Goal: Find specific page/section: Find specific page/section

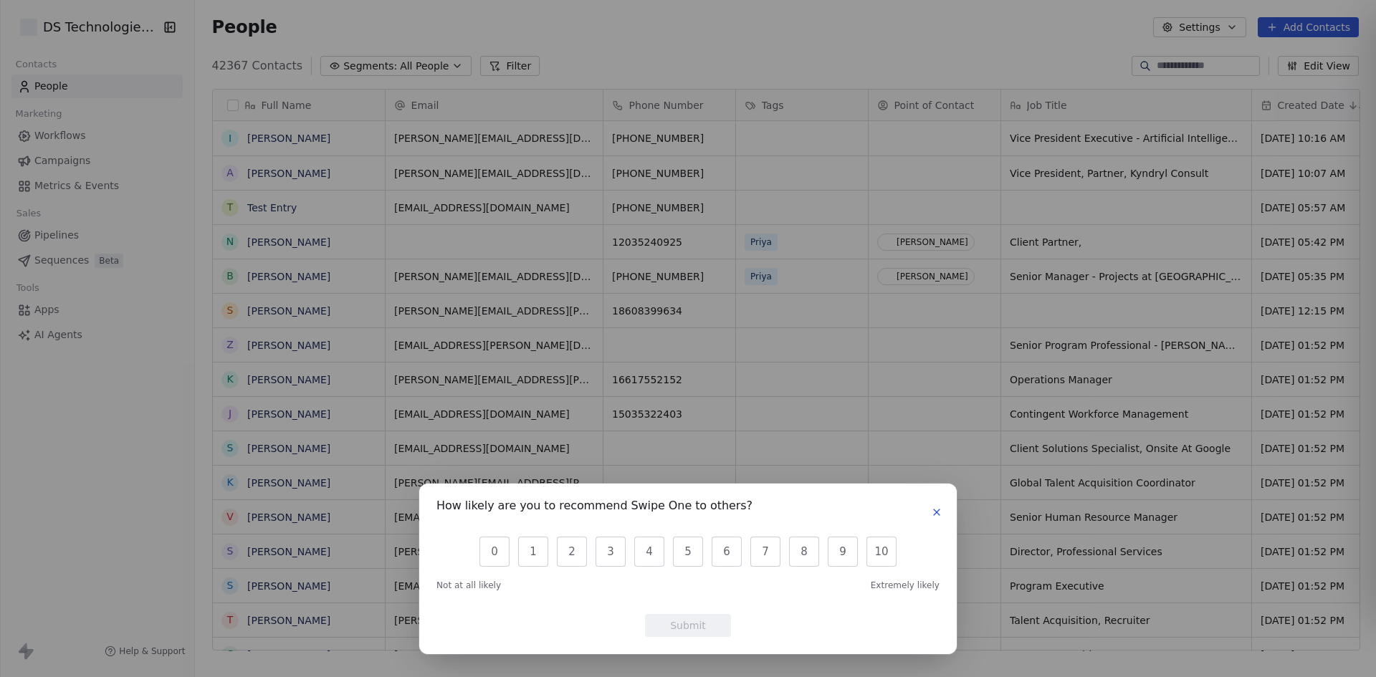
scroll to position [585, 1171]
click at [931, 512] on icon "button" at bounding box center [936, 512] width 11 height 11
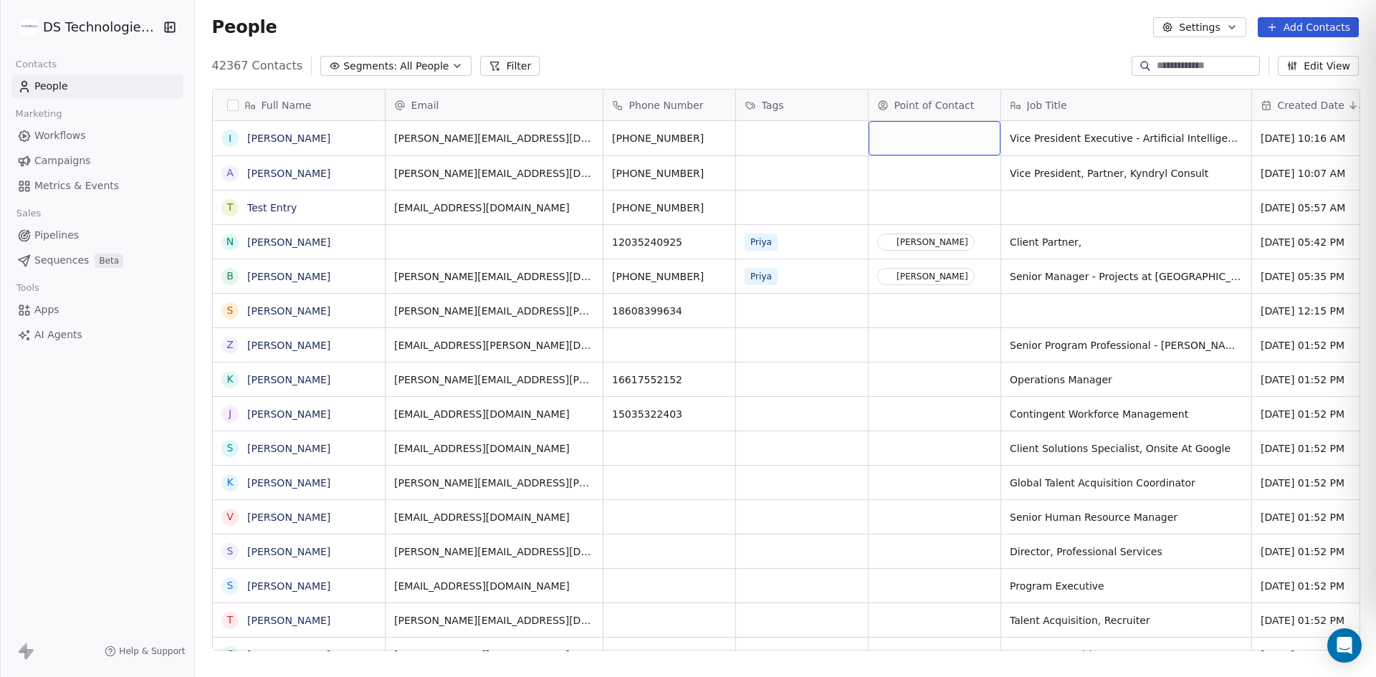
click at [922, 141] on div "grid" at bounding box center [934, 138] width 132 height 34
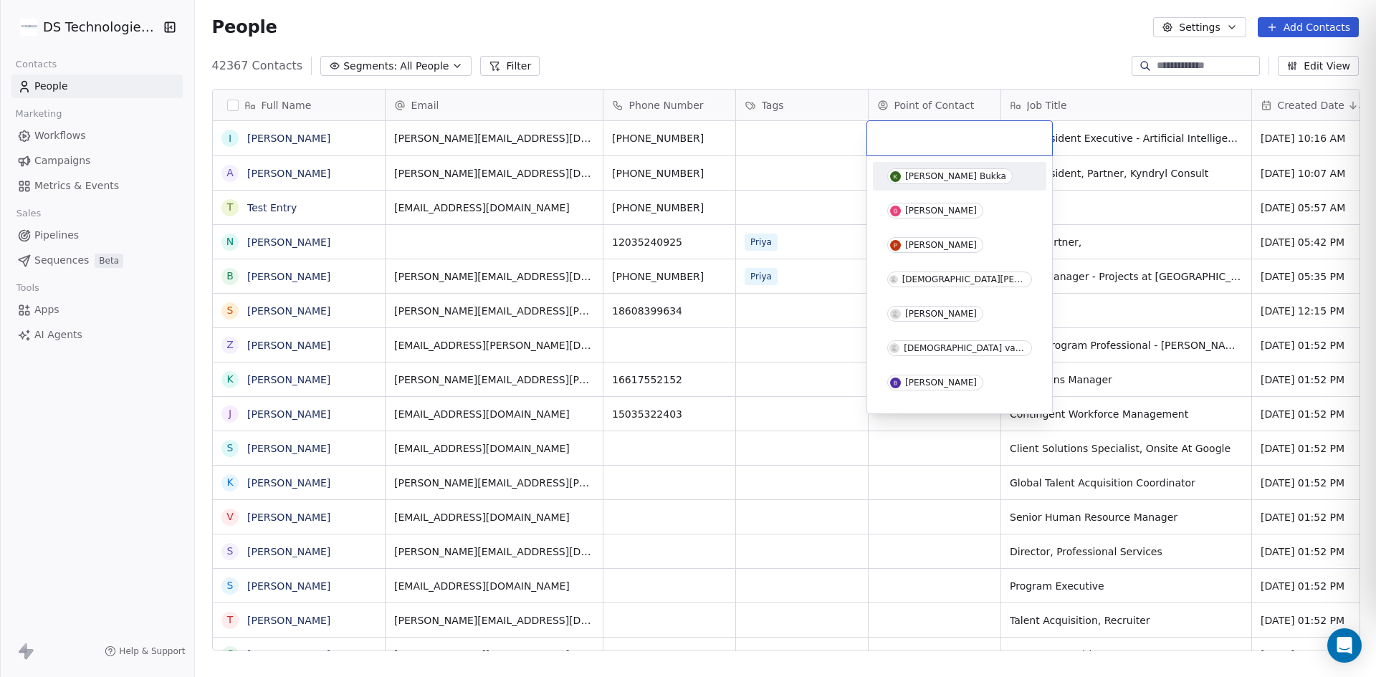
click at [837, 155] on html "DS Technologies Inc Contacts People Marketing Workflows Campaigns Metrics & Eve…" at bounding box center [688, 338] width 1376 height 677
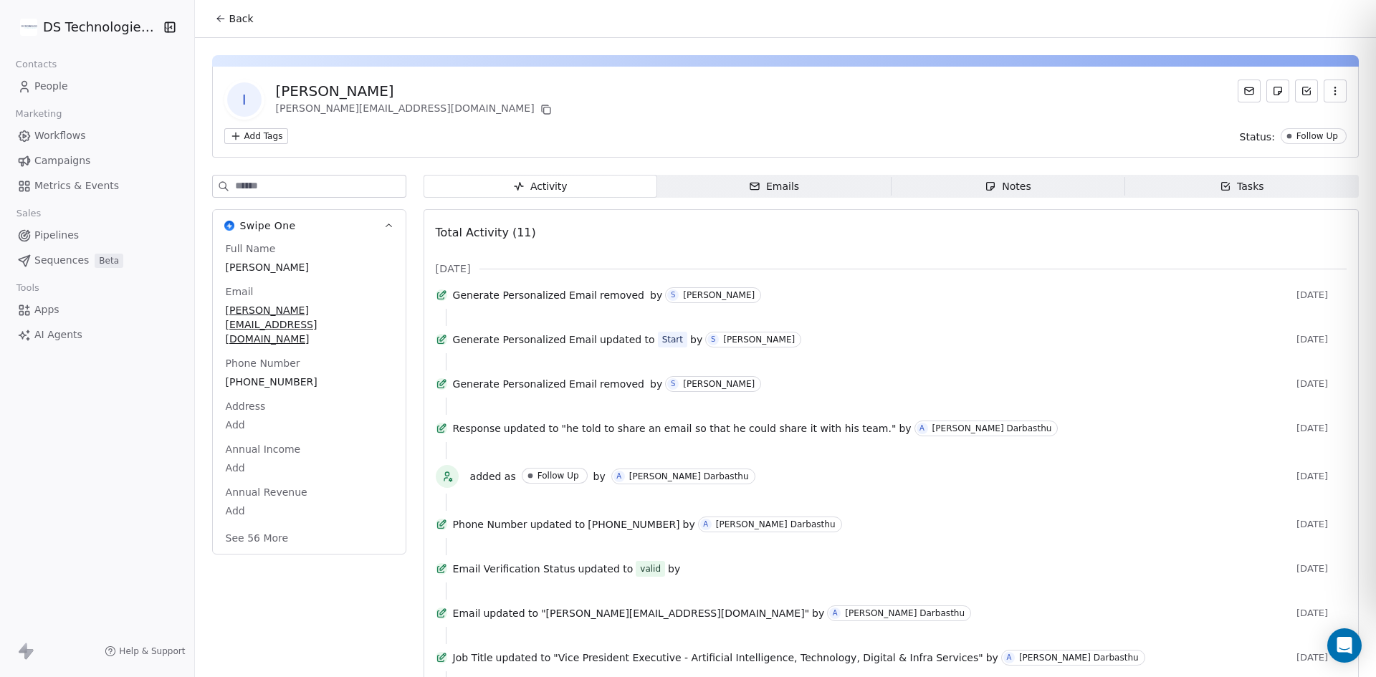
click at [262, 525] on button "See 56 More" at bounding box center [257, 538] width 80 height 26
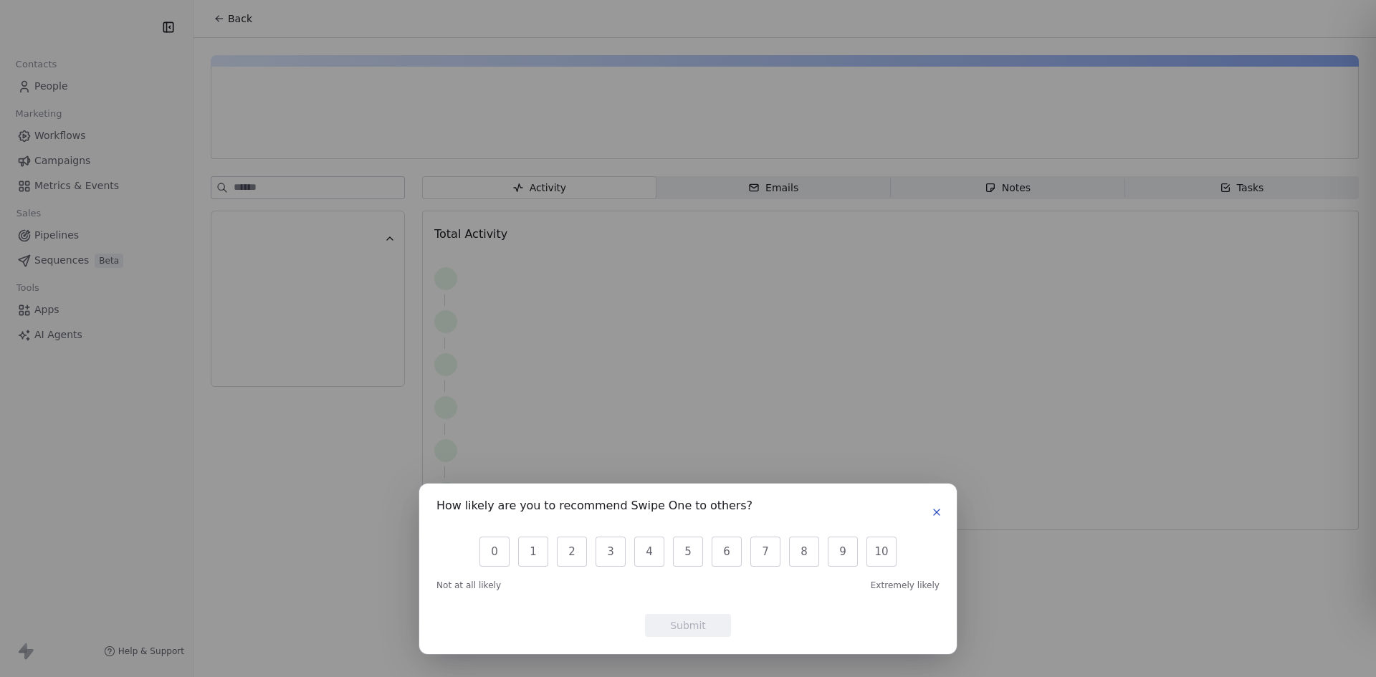
click at [934, 507] on icon "button" at bounding box center [936, 512] width 11 height 11
